Goal: Find specific page/section: Find specific page/section

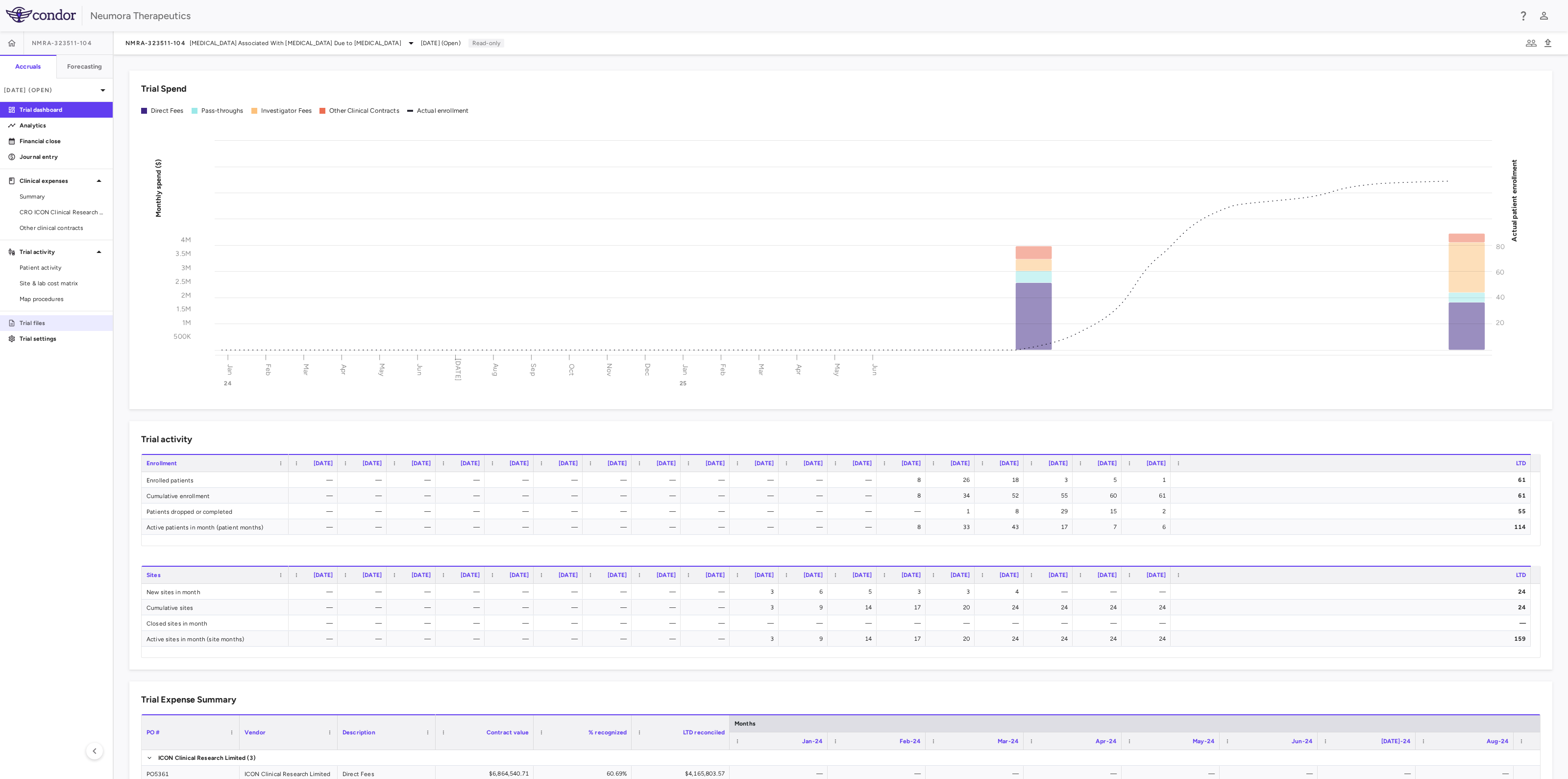
click at [42, 323] on p "Trial files" at bounding box center [62, 323] width 85 height 9
